Goal: Task Accomplishment & Management: Manage account settings

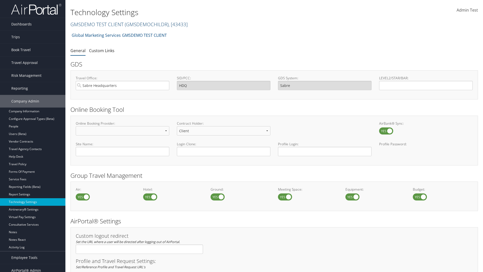
click at [97, 24] on link "GMSDEMO TEST CLIENT ( GMSDEMOCHILDR ) , [ 43433 ]" at bounding box center [128, 24] width 117 height 7
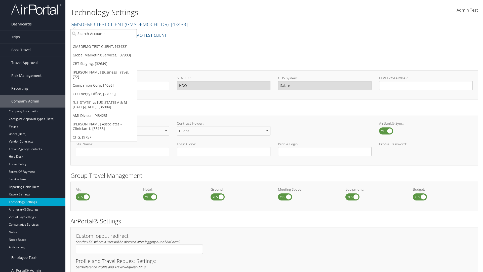
click at [104, 33] on input "search" at bounding box center [104, 33] width 66 height 9
type input "GMSDEMO TEST CLIENT"
click at [117, 43] on div "GMSDEMO TEST CLIENT (GMSDEMOCHILDR), [43433]" at bounding box center [117, 42] width 99 height 5
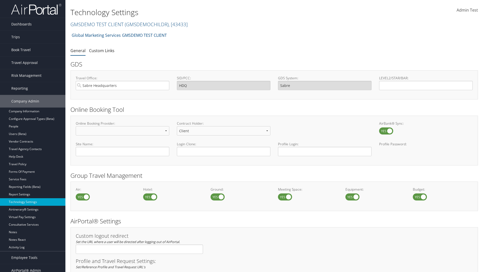
scroll to position [170, 0]
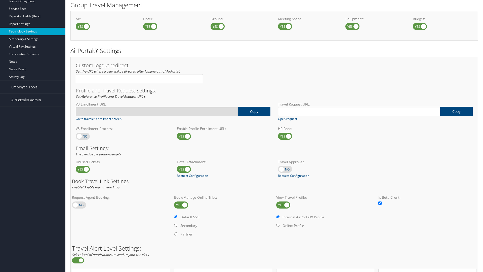
click at [83, 136] on label at bounding box center [83, 136] width 14 height 7
click at [81, 136] on input "checkbox" at bounding box center [79, 136] width 3 height 3
checkbox input "true"
type input "[URL][DOMAIN_NAME]"
click at [83, 136] on label at bounding box center [83, 136] width 14 height 7
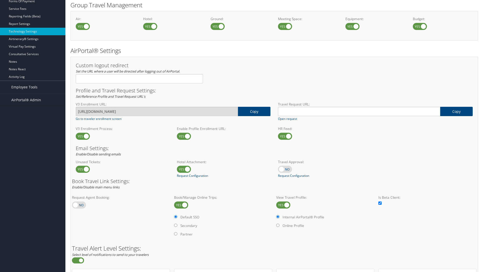
click at [81, 136] on input "checkbox" at bounding box center [79, 136] width 3 height 3
checkbox input "false"
